Goal: Task Accomplishment & Management: Manage account settings

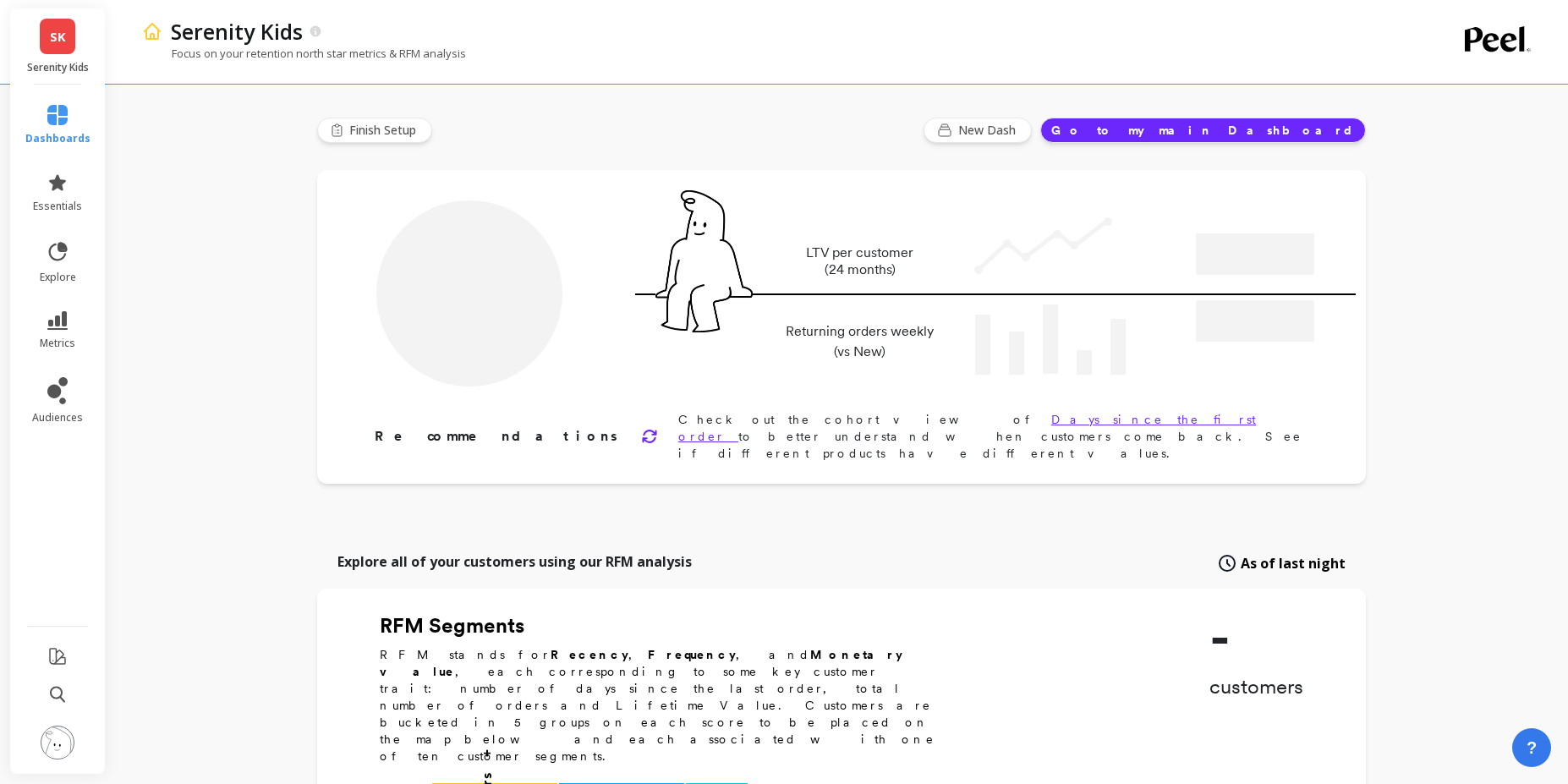
type input "Champions"
type input "11189"
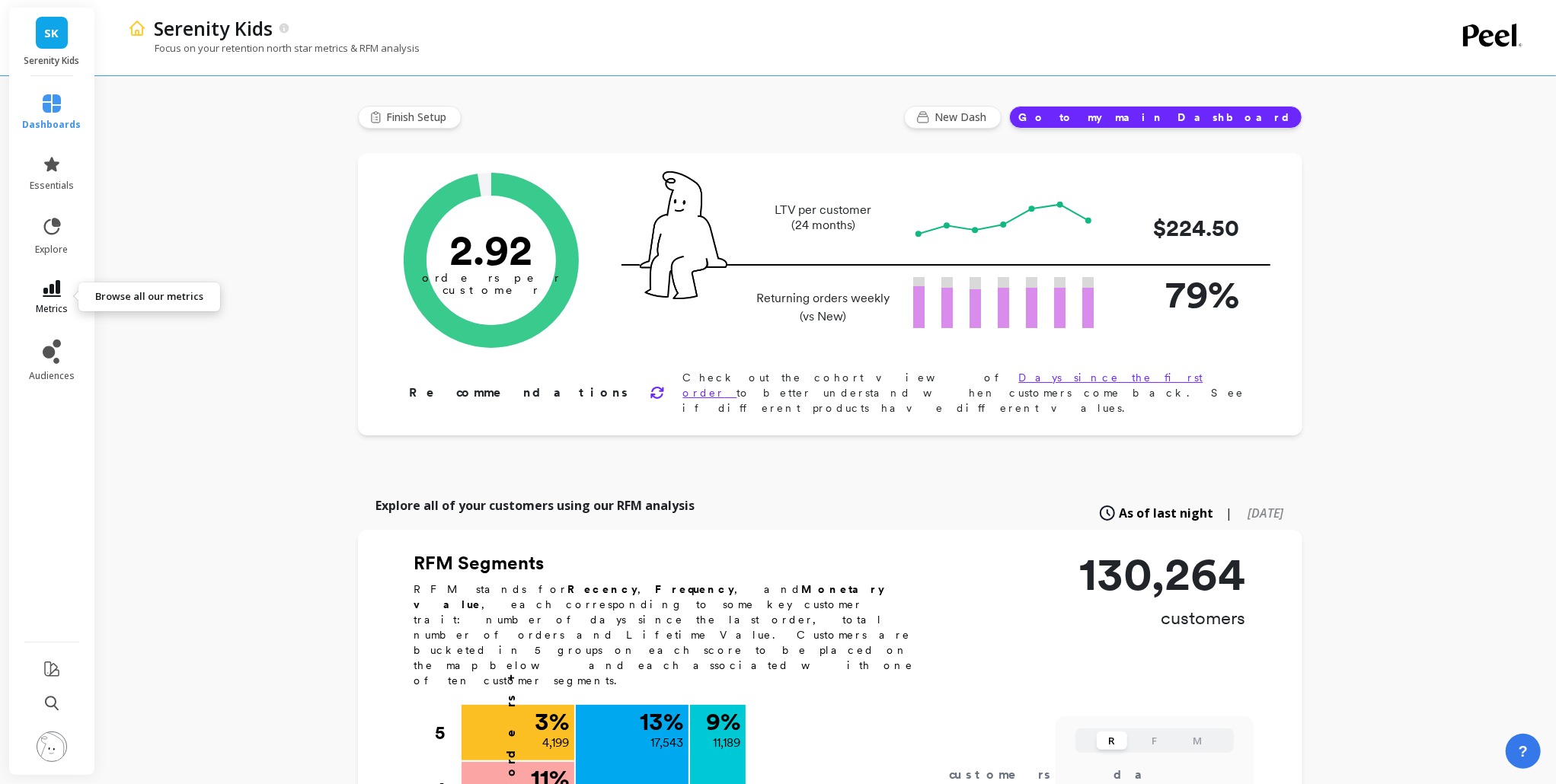
click at [61, 297] on link "metrics" at bounding box center [52, 297] width 59 height 35
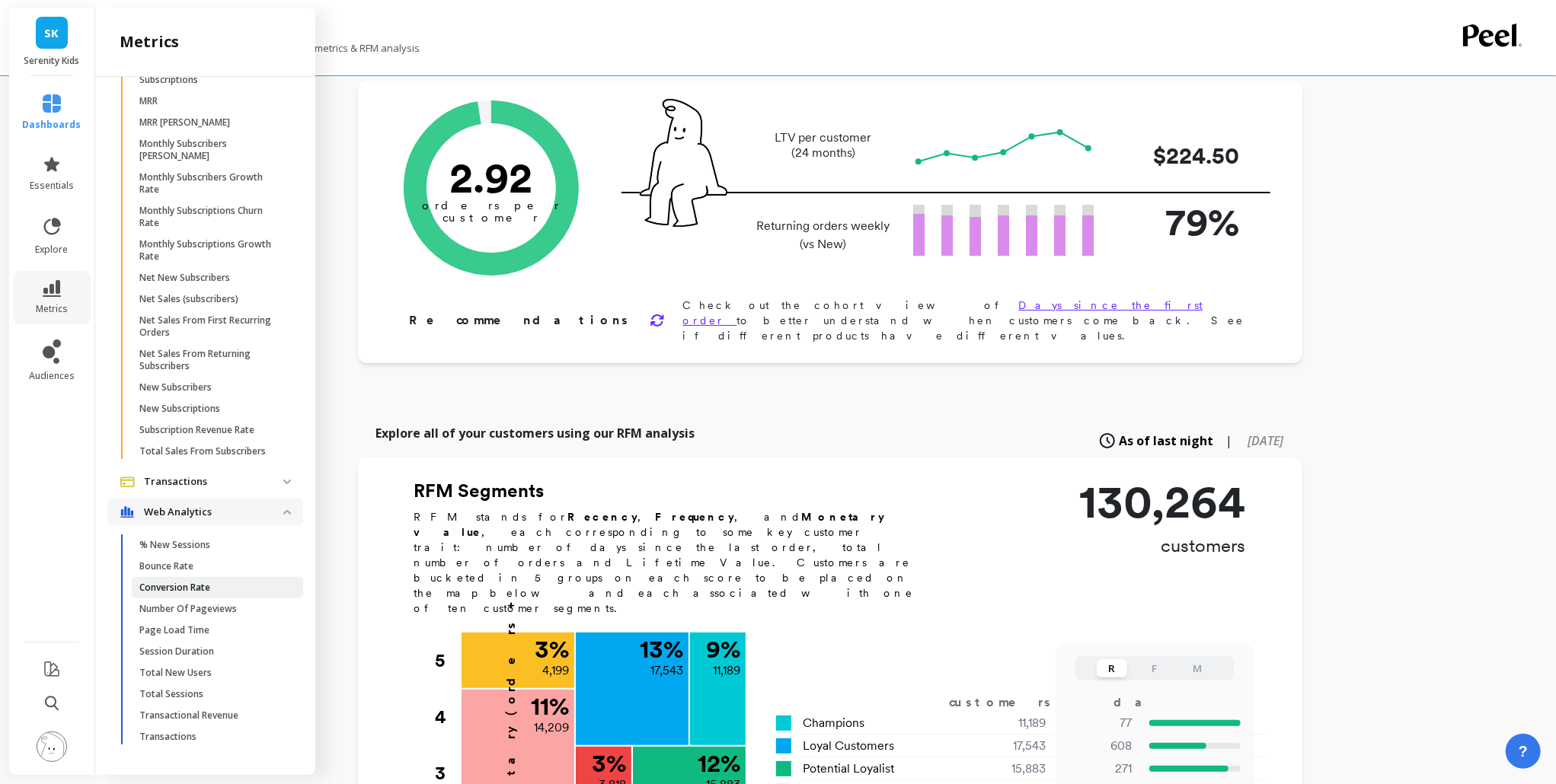
scroll to position [609, 0]
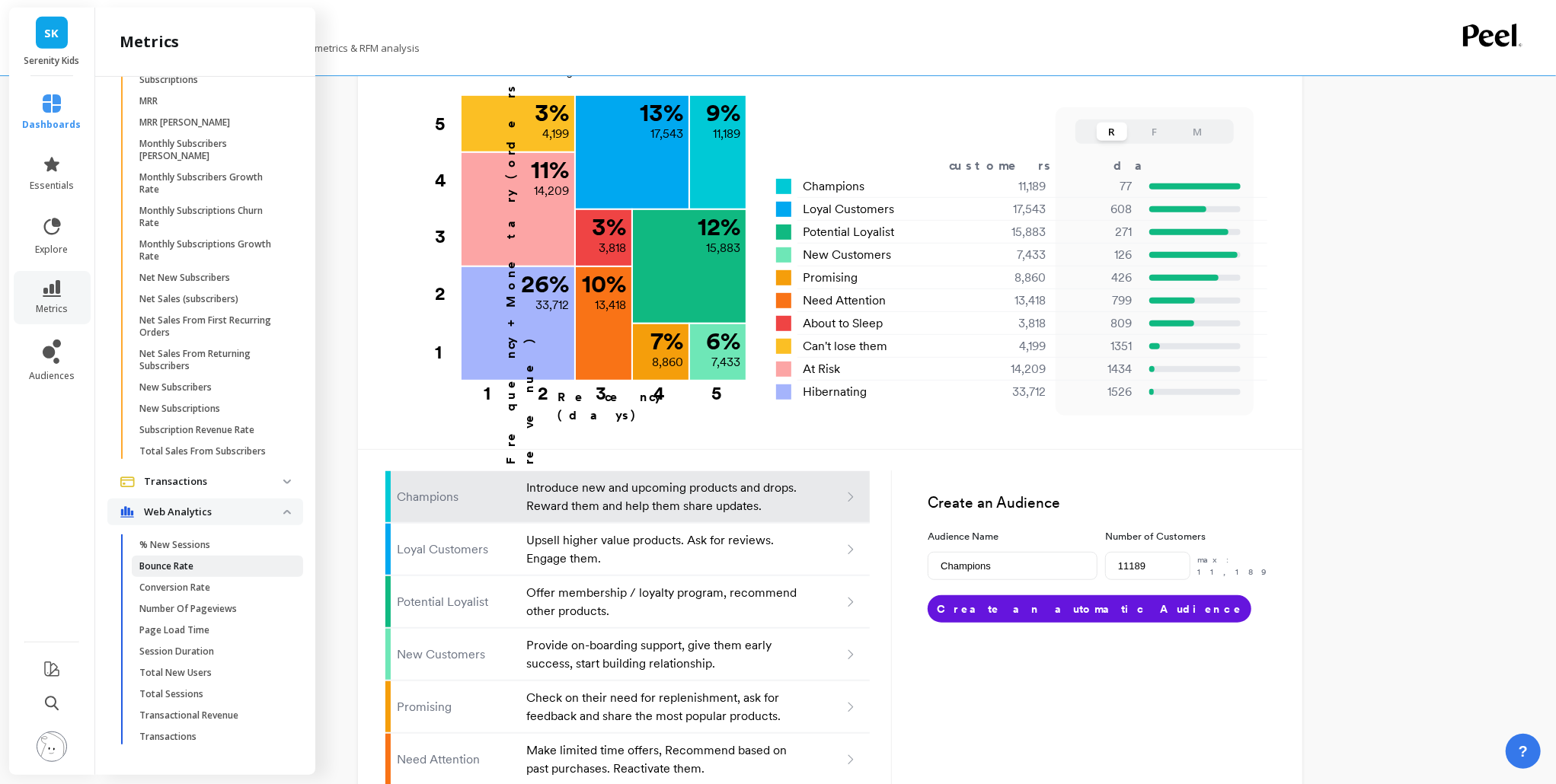
click at [199, 562] on span "Bounce Rate" at bounding box center [212, 566] width 145 height 12
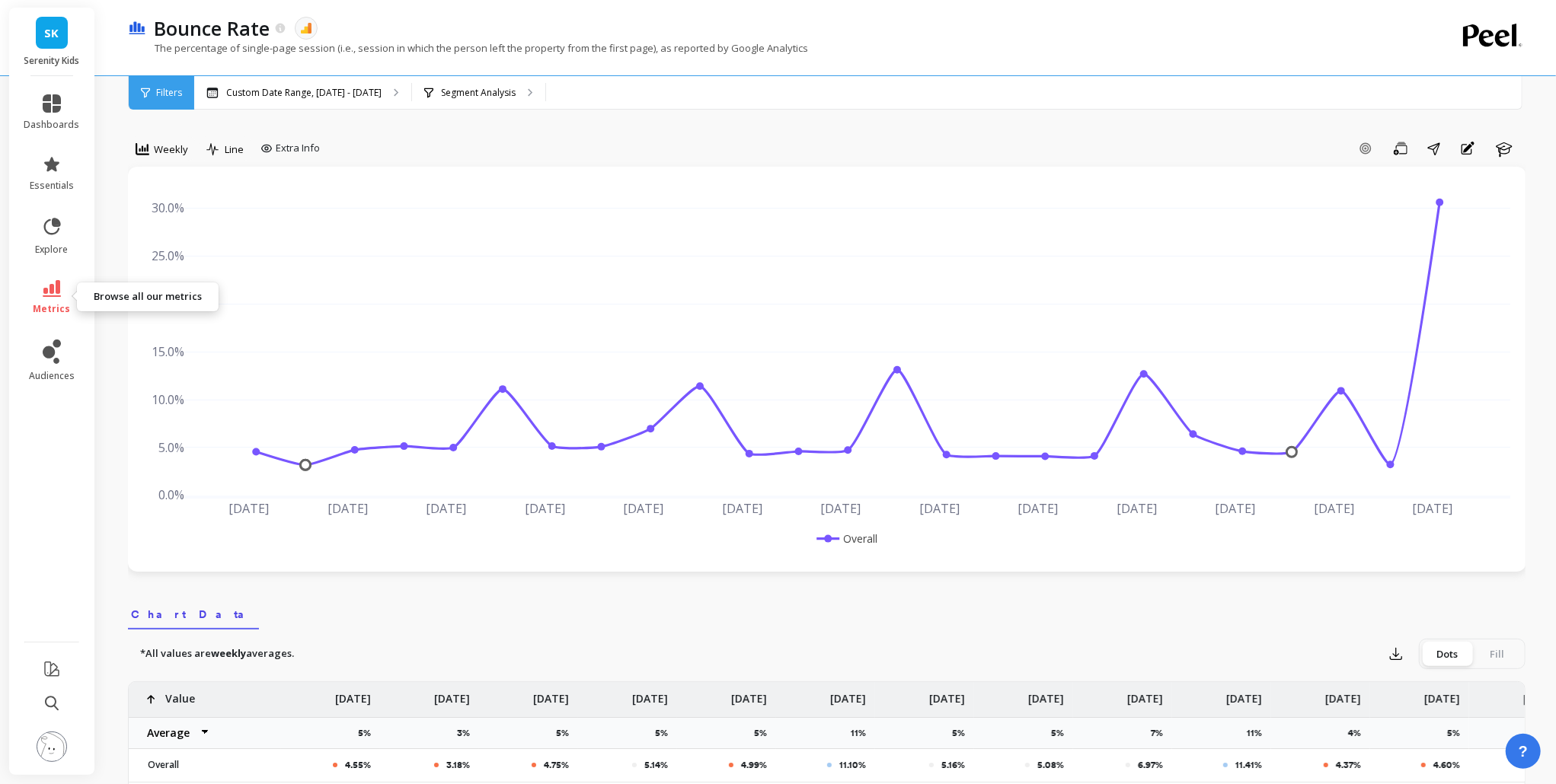
click at [43, 291] on icon at bounding box center [51, 288] width 18 height 16
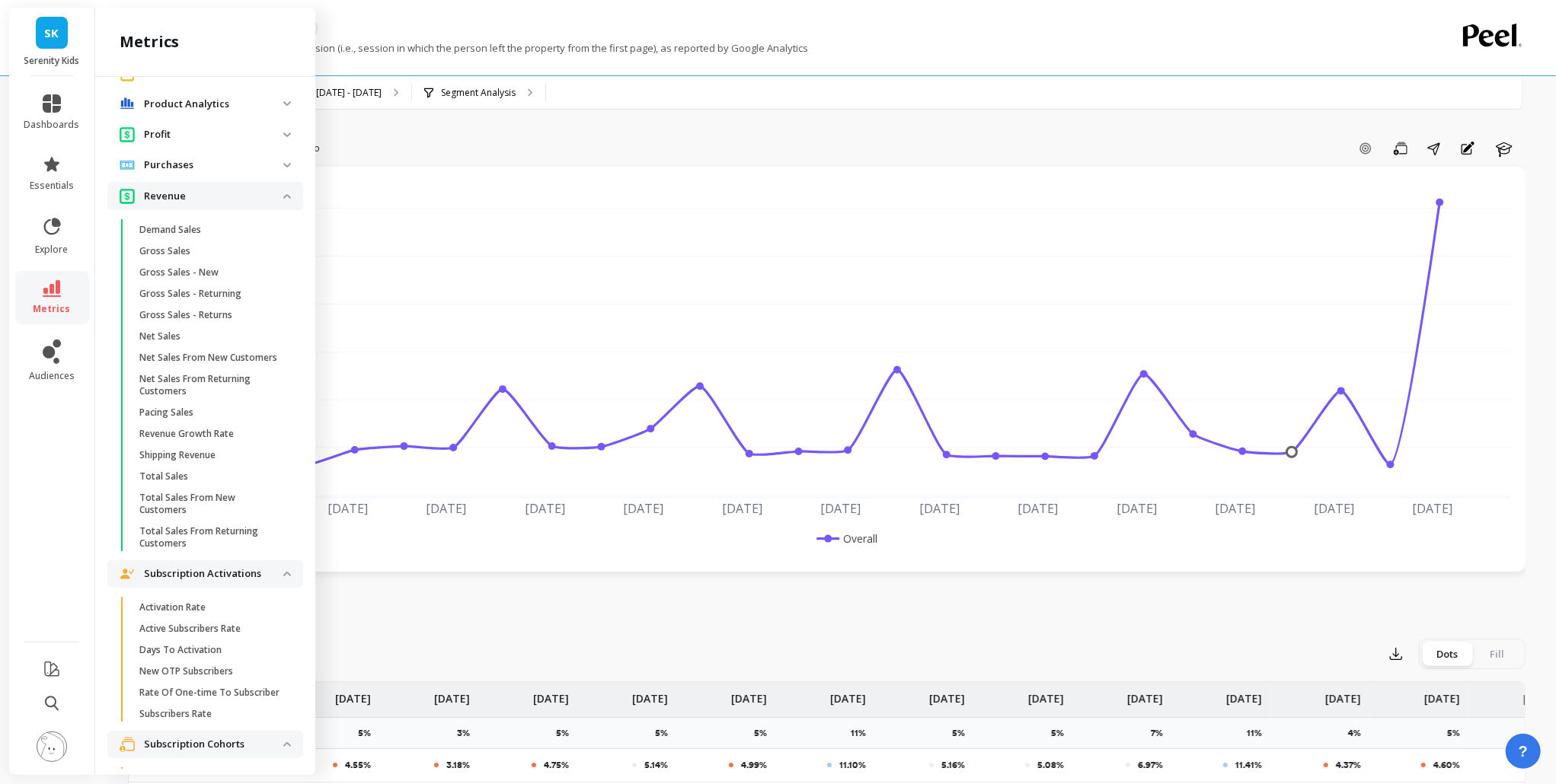
scroll to position [229, 0]
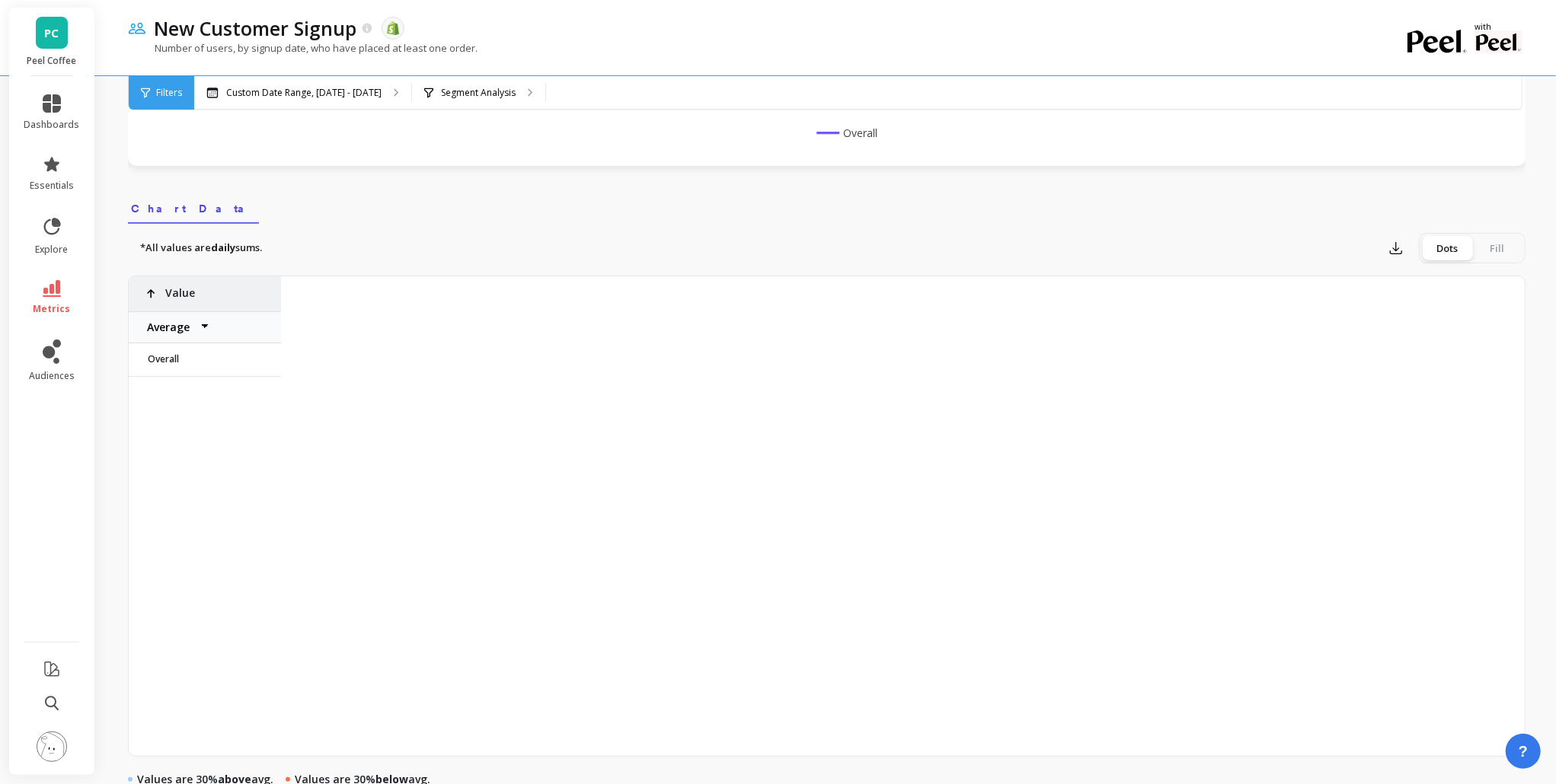
scroll to position [0, 125460]
